Goal: Task Accomplishment & Management: Use online tool/utility

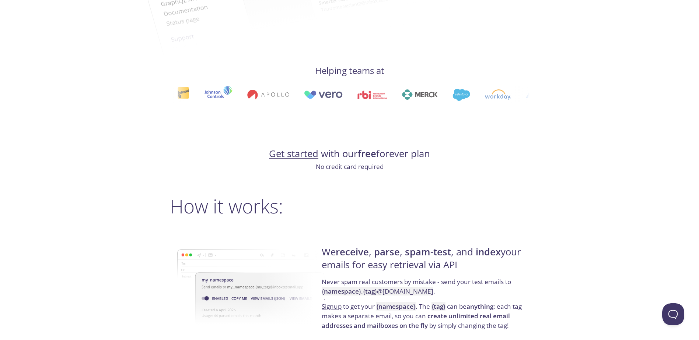
scroll to position [368, 0]
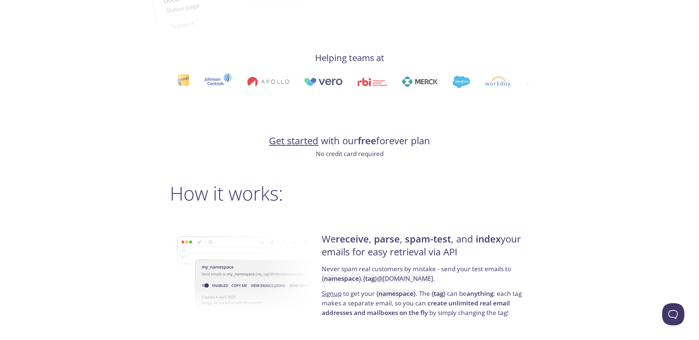
click at [297, 142] on link "Get started" at bounding box center [293, 140] width 49 height 13
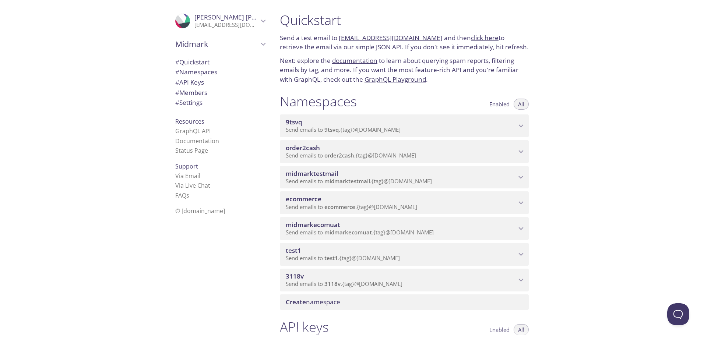
click at [374, 38] on link "[EMAIL_ADDRESS][DOMAIN_NAME]" at bounding box center [391, 38] width 104 height 8
click at [480, 37] on link "click here" at bounding box center [485, 38] width 28 height 8
click at [197, 61] on span "# Quickstart" at bounding box center [192, 62] width 34 height 8
click at [521, 201] on icon "ecommerce namespace" at bounding box center [521, 203] width 10 height 10
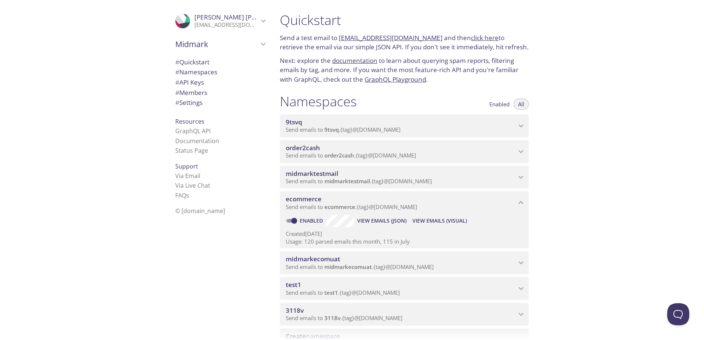
click at [520, 201] on icon "ecommerce namespace" at bounding box center [521, 203] width 10 height 10
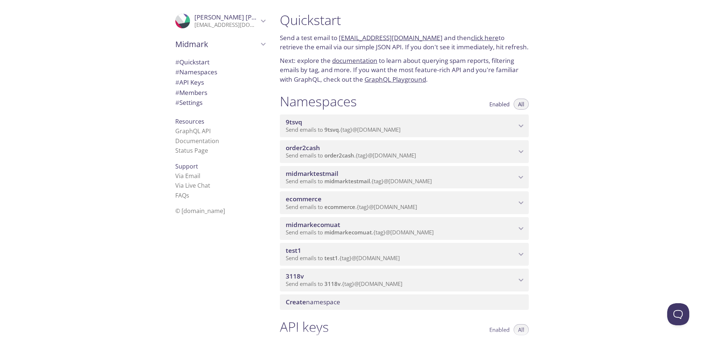
click at [497, 104] on span "Enabled" at bounding box center [499, 104] width 20 height 0
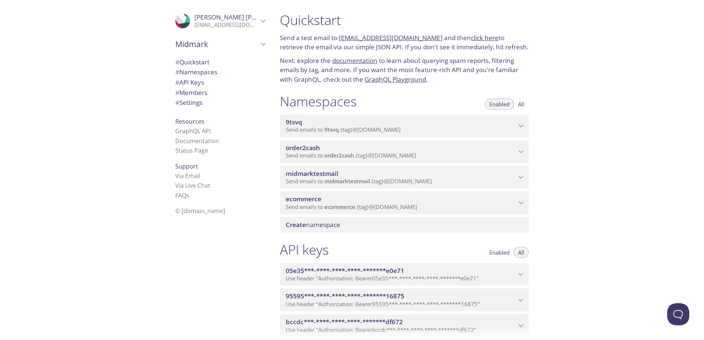
click at [520, 104] on span "All" at bounding box center [521, 104] width 6 height 0
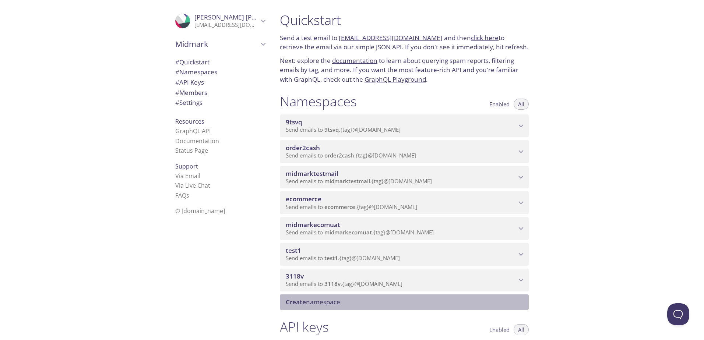
click at [326, 302] on span "Create namespace" at bounding box center [313, 302] width 54 height 8
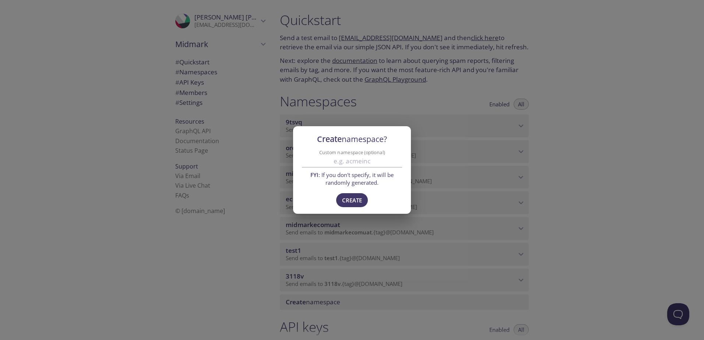
click at [567, 172] on div "Create namespace? Custom namespace (optional) FYI : If you don't specify, it wi…" at bounding box center [352, 170] width 704 height 340
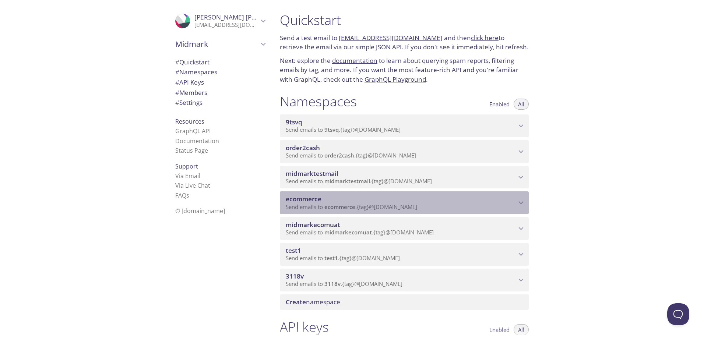
click at [378, 208] on span "Send emails to ecommerce . {tag} @[DOMAIN_NAME]" at bounding box center [351, 206] width 131 height 7
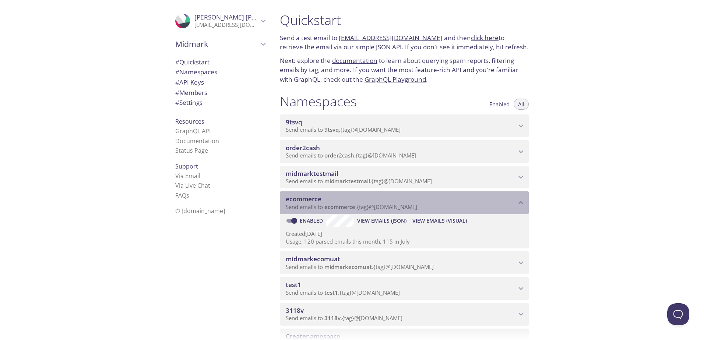
click at [521, 202] on icon "ecommerce namespace" at bounding box center [521, 202] width 5 height 3
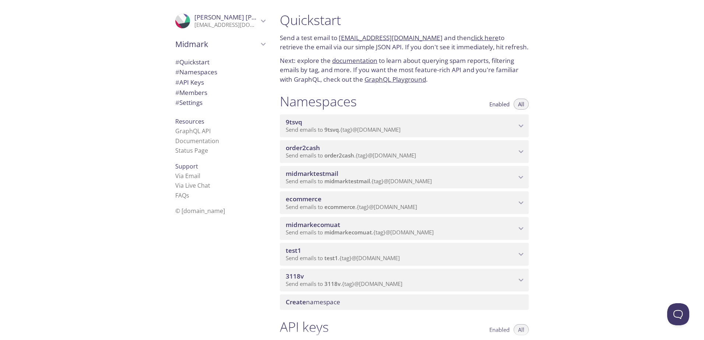
click at [515, 251] on span "test1" at bounding box center [401, 251] width 231 height 8
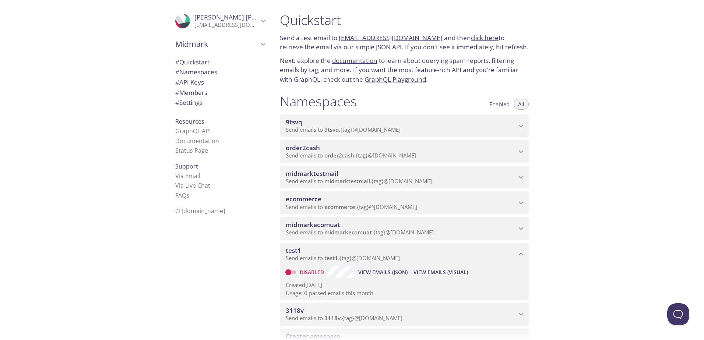
click at [515, 251] on span "test1" at bounding box center [401, 251] width 231 height 8
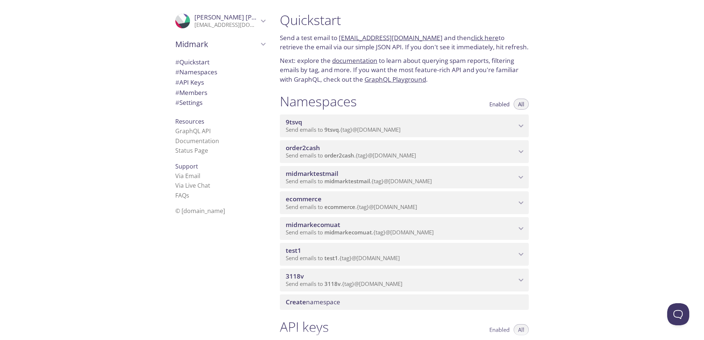
click at [521, 277] on icon "3118v namespace" at bounding box center [521, 280] width 10 height 10
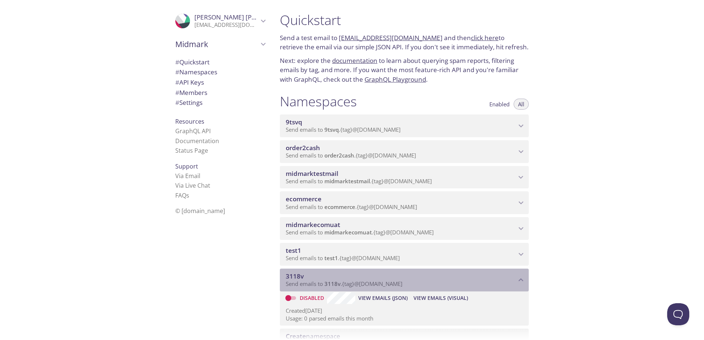
click at [521, 277] on icon "3118v namespace" at bounding box center [521, 280] width 10 height 10
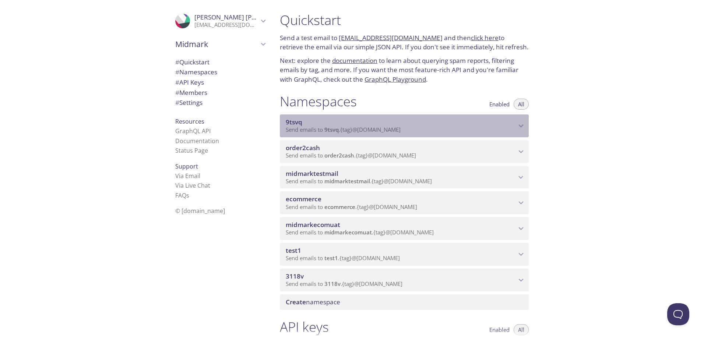
click at [518, 124] on icon "9tsvq namespace" at bounding box center [521, 126] width 10 height 10
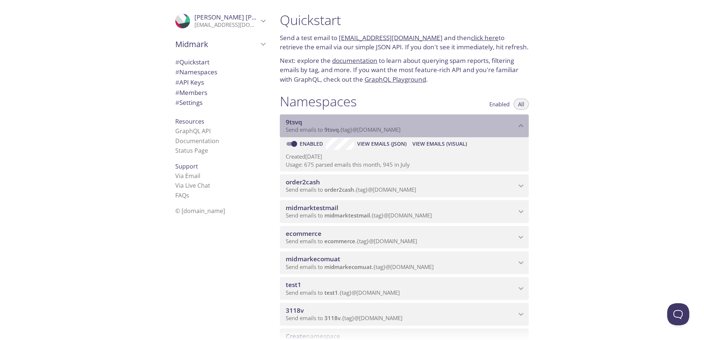
click at [518, 124] on icon "9tsvq namespace" at bounding box center [521, 126] width 10 height 10
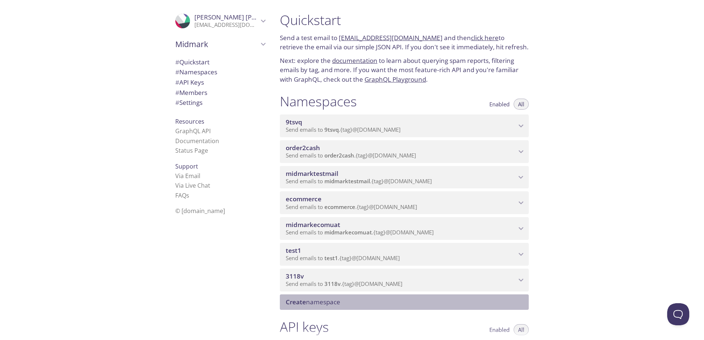
click at [346, 303] on span "Create namespace" at bounding box center [406, 302] width 240 height 8
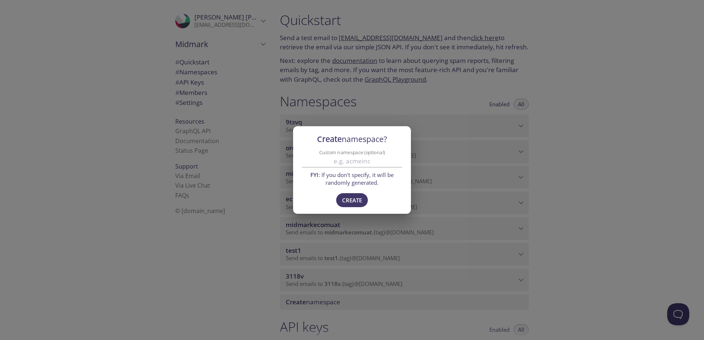
click at [354, 160] on input "Custom namespace (optional)" at bounding box center [352, 161] width 100 height 12
type input "e"
click at [594, 182] on div "Create namespace? Custom namespace (optional) FYI : If you don't specify, it wi…" at bounding box center [352, 170] width 704 height 340
